Goal: Task Accomplishment & Management: Manage account settings

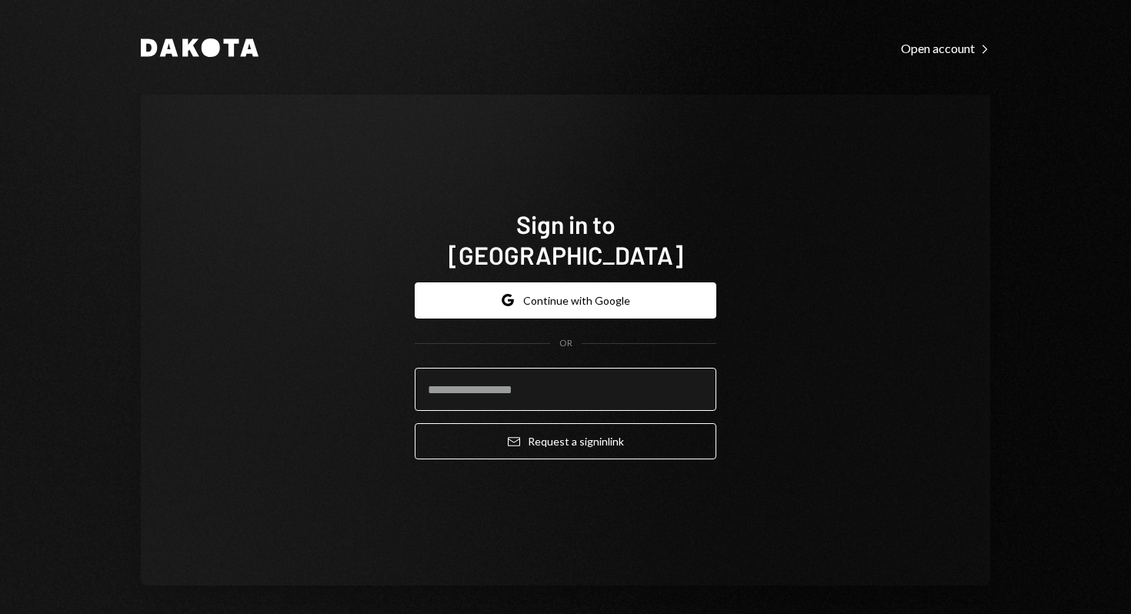
click at [578, 382] on input "email" at bounding box center [566, 389] width 302 height 43
paste input "**********"
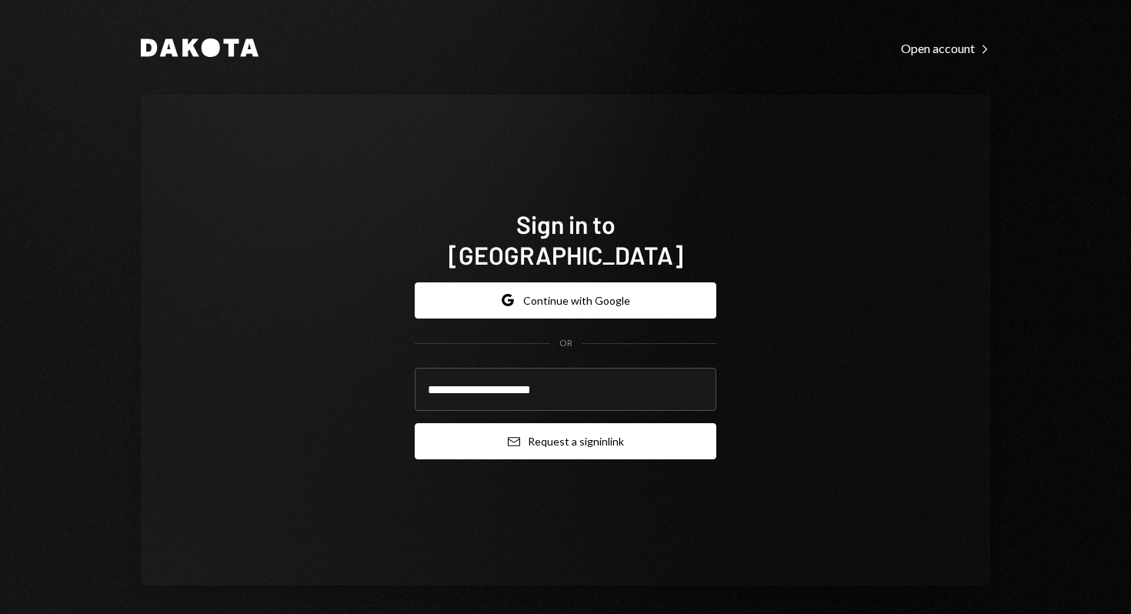
type input "**********"
click at [523, 423] on button "Email Request a sign in link" at bounding box center [566, 441] width 302 height 36
